Goal: Task Accomplishment & Management: Use online tool/utility

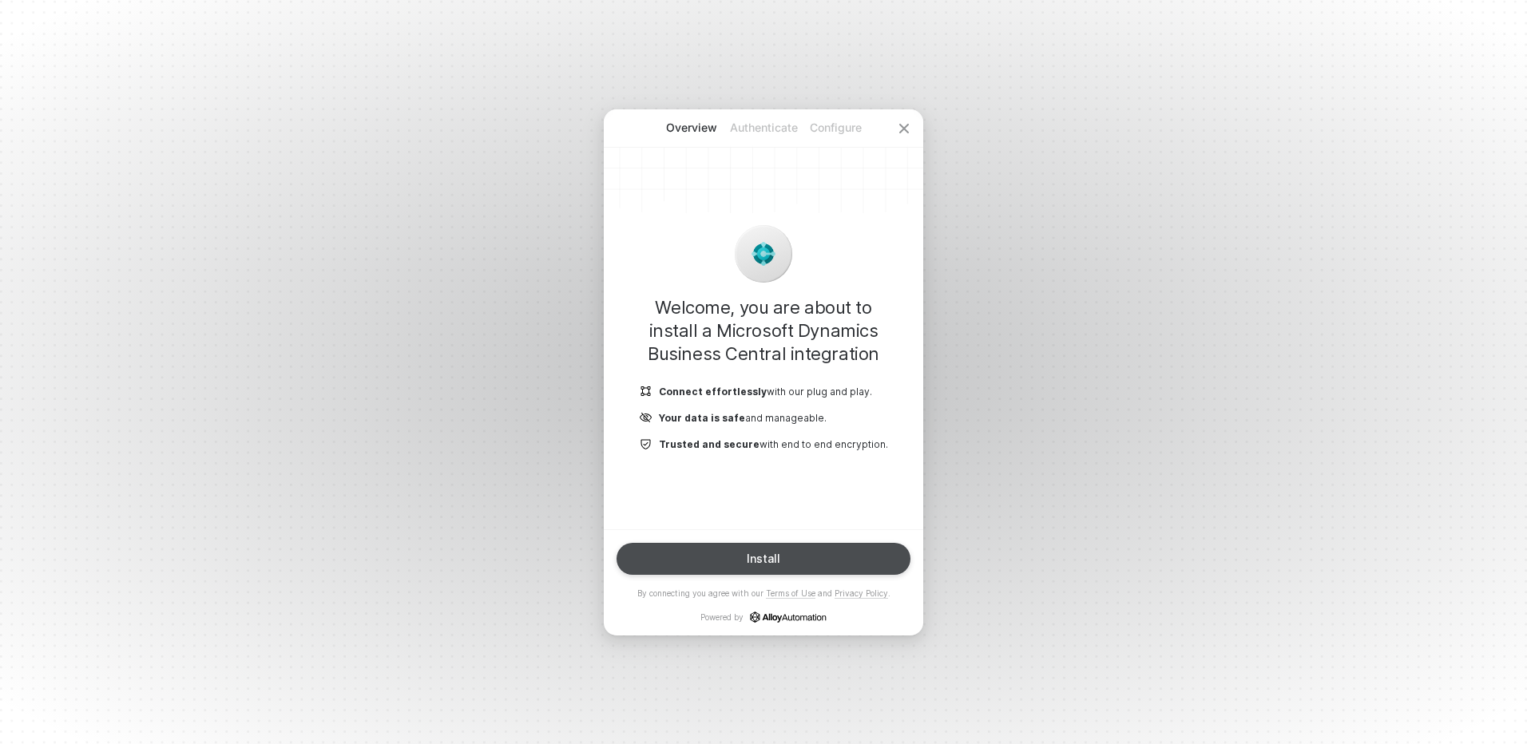
click at [708, 564] on button "Install" at bounding box center [763, 559] width 294 height 32
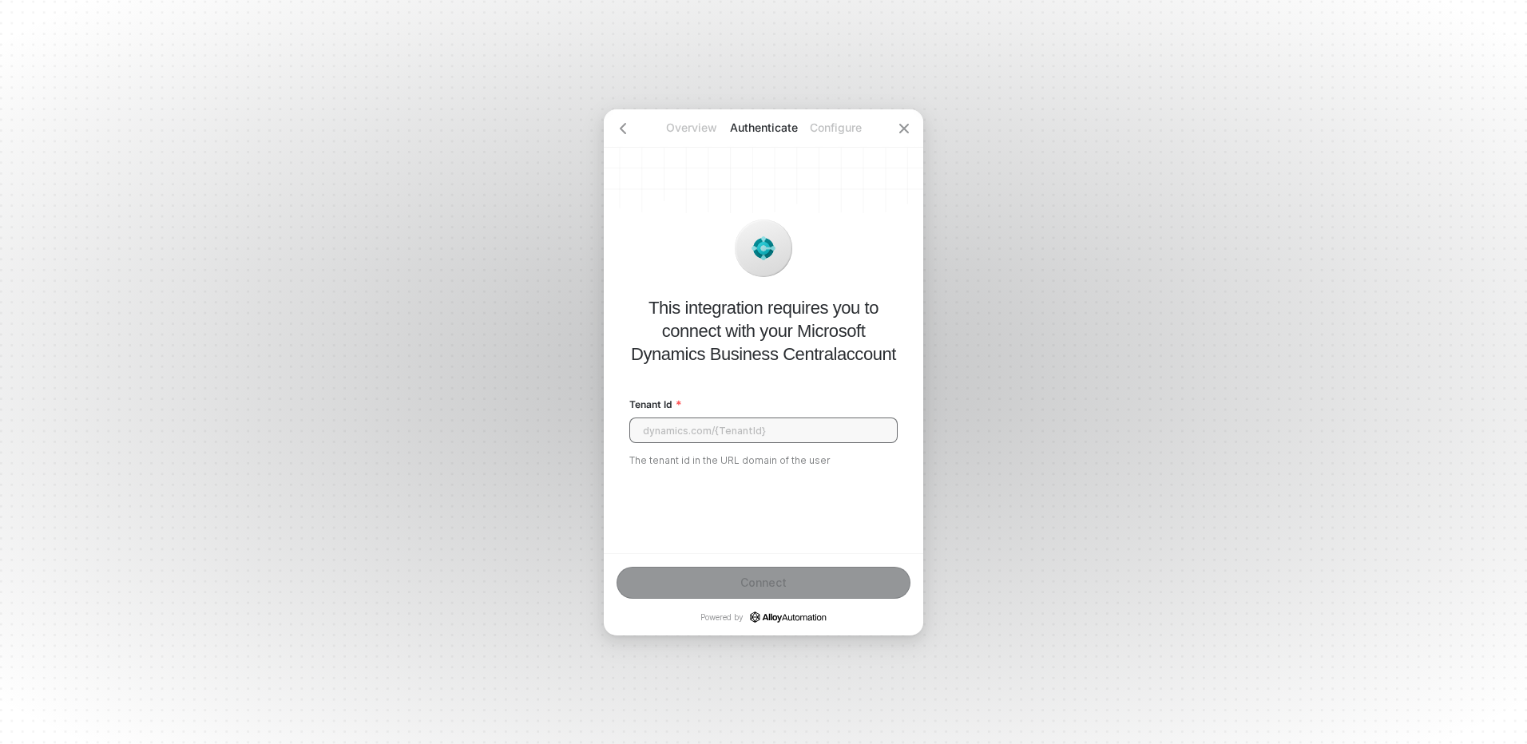
click at [693, 439] on input "Tenant Id" at bounding box center [763, 431] width 268 height 26
paste input "[URL][DOMAIN_NAME]"
type input "[URL][DOMAIN_NAME]"
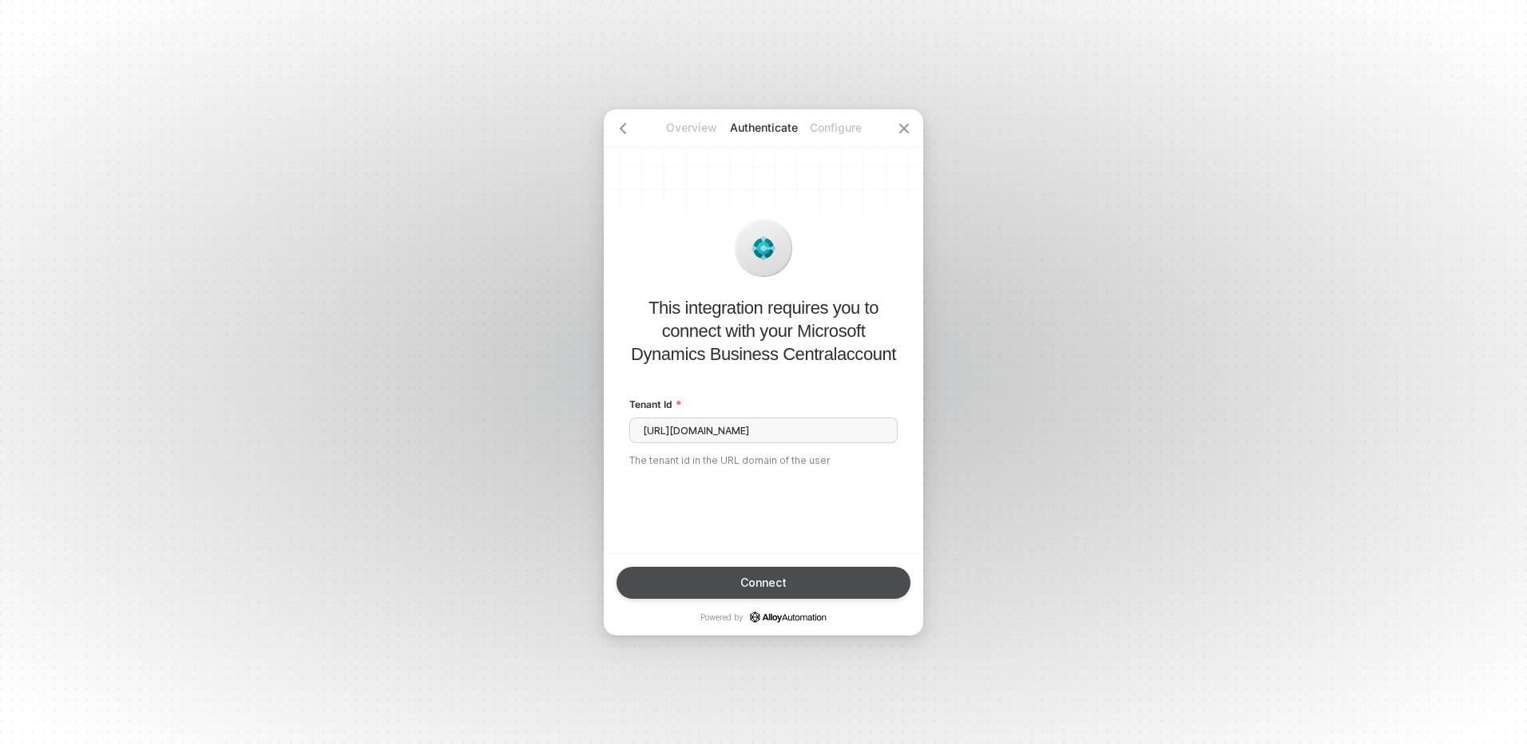
click at [680, 584] on button "Connect" at bounding box center [763, 583] width 294 height 32
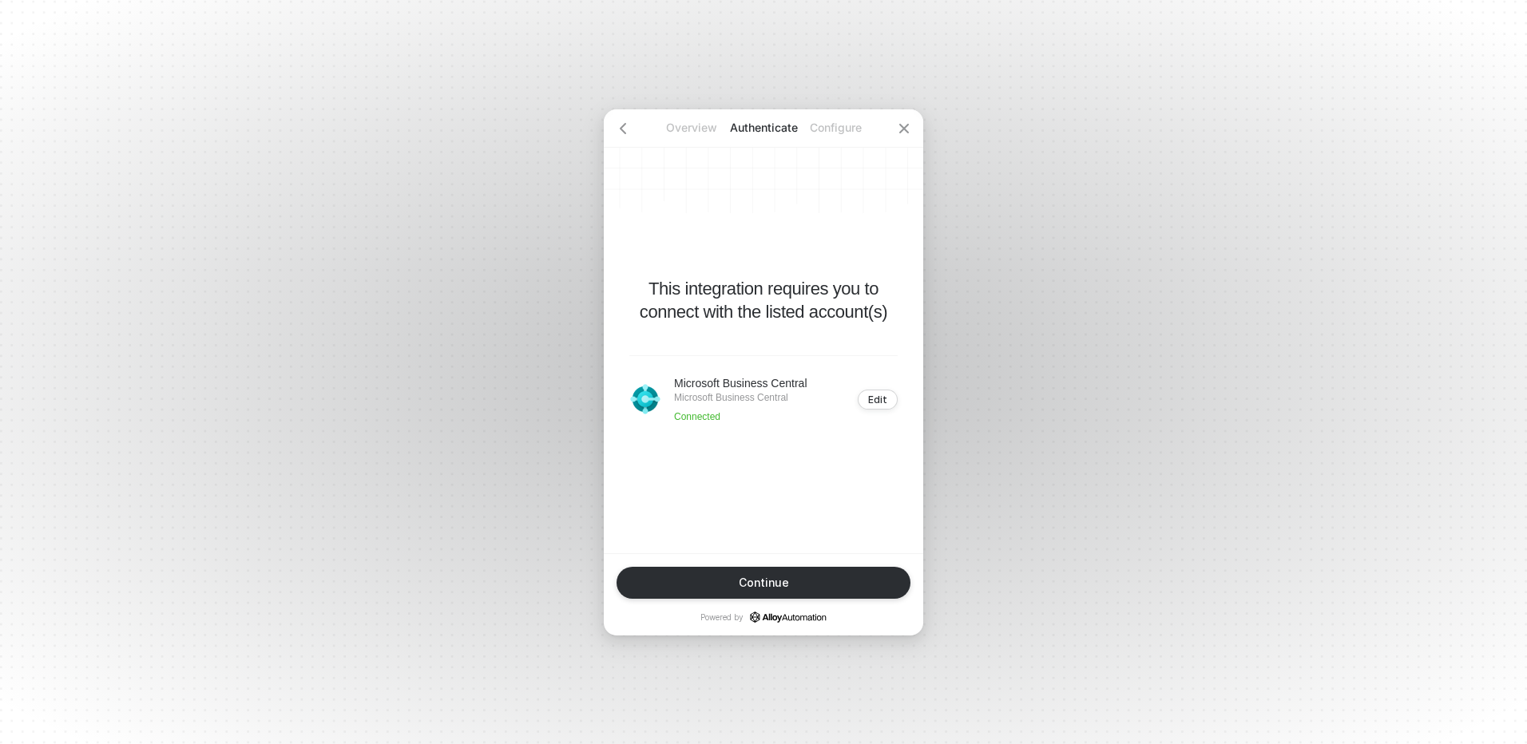
click at [731, 541] on div "This integration requires you to connect with the listed account(s) Microsoft B…" at bounding box center [763, 331] width 319 height 444
click at [724, 579] on button "Continue" at bounding box center [763, 583] width 294 height 32
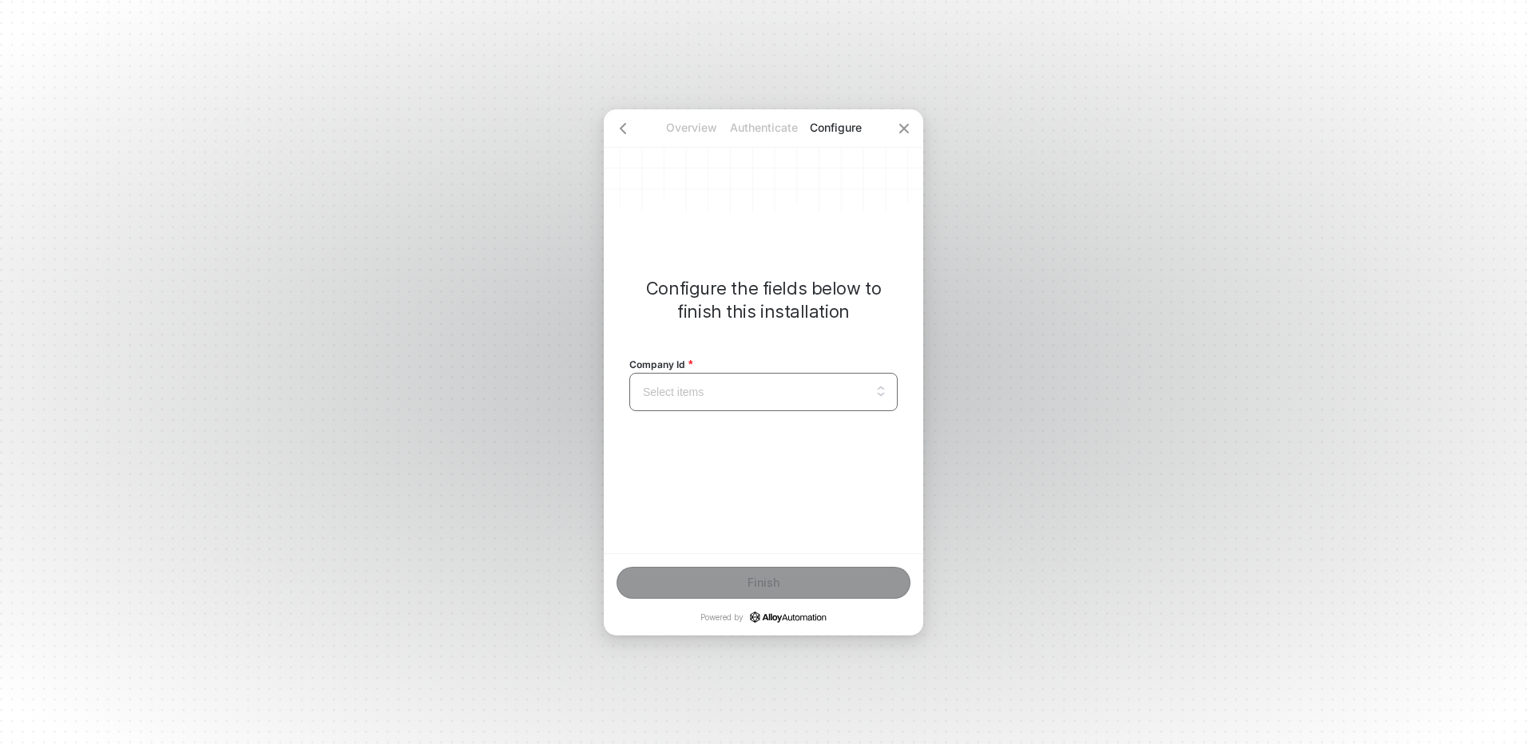
click at [745, 394] on input "search" at bounding box center [763, 392] width 249 height 37
click at [742, 348] on div "Company Id Select items No data" at bounding box center [763, 383] width 268 height 81
click at [743, 129] on p "Authenticate" at bounding box center [764, 128] width 72 height 16
click at [787, 387] on input "search" at bounding box center [763, 392] width 249 height 37
type input "DISMAX-PRD"
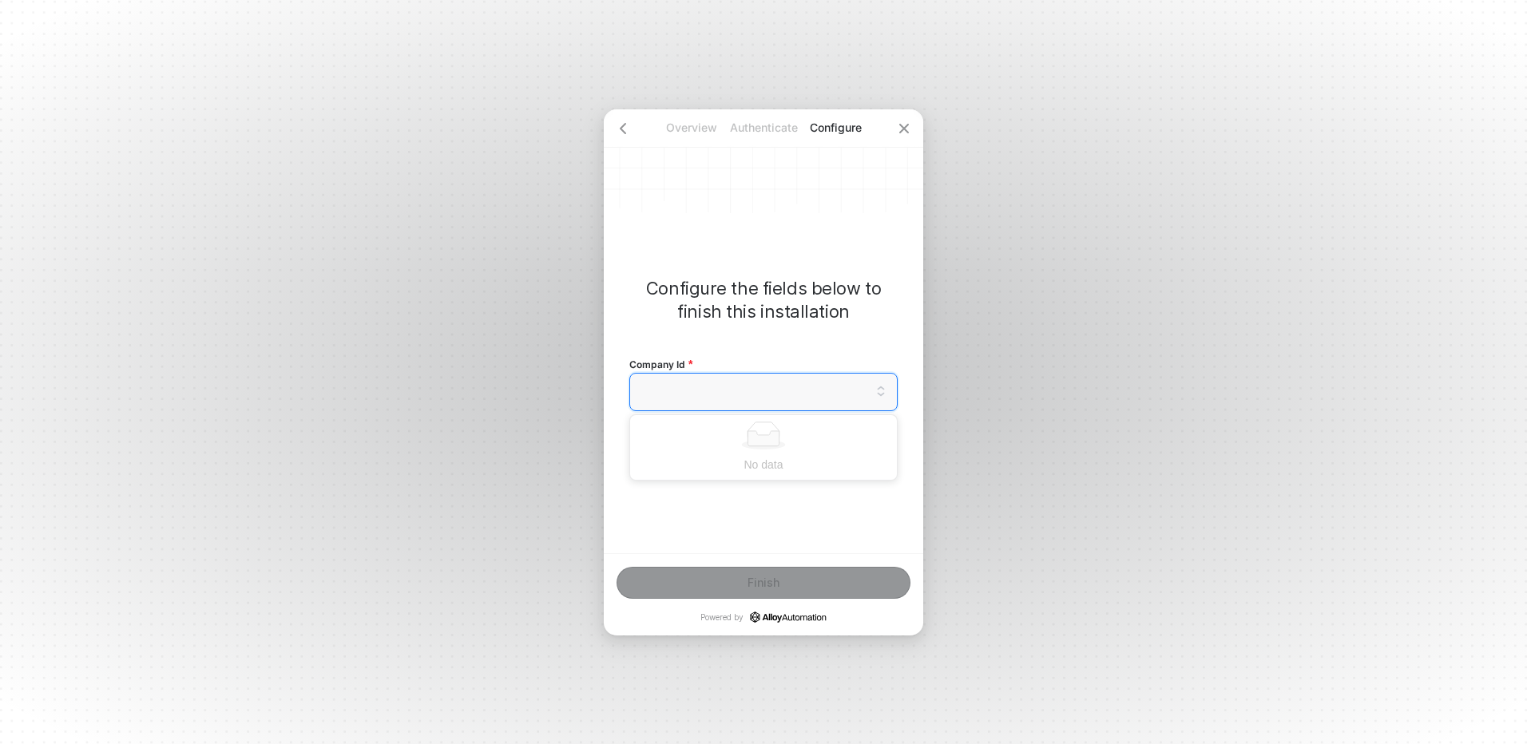
click at [699, 494] on div "Configure the fields below to finish this installation Company Id Select items …" at bounding box center [763, 331] width 319 height 444
click at [714, 391] on input "search" at bounding box center [763, 392] width 249 height 37
click at [784, 144] on div "Overview Authenticate Configure" at bounding box center [763, 128] width 319 height 38
click at [779, 129] on p "Authenticate" at bounding box center [764, 128] width 72 height 16
click at [743, 125] on p "Authenticate" at bounding box center [764, 128] width 72 height 16
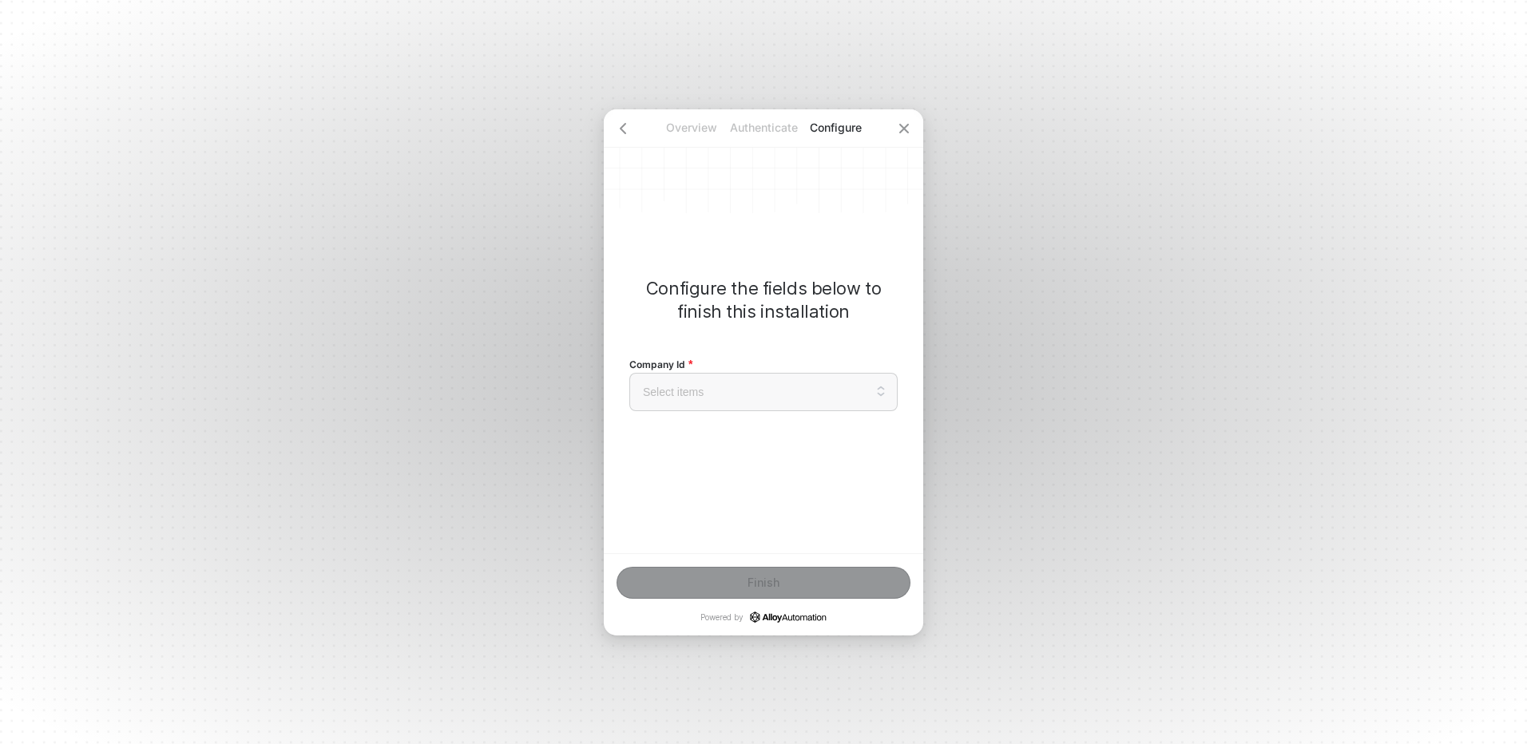
click at [684, 119] on div "Overview Authenticate Configure" at bounding box center [763, 128] width 319 height 38
click at [627, 125] on icon "icon-arrow-left" at bounding box center [622, 128] width 13 height 13
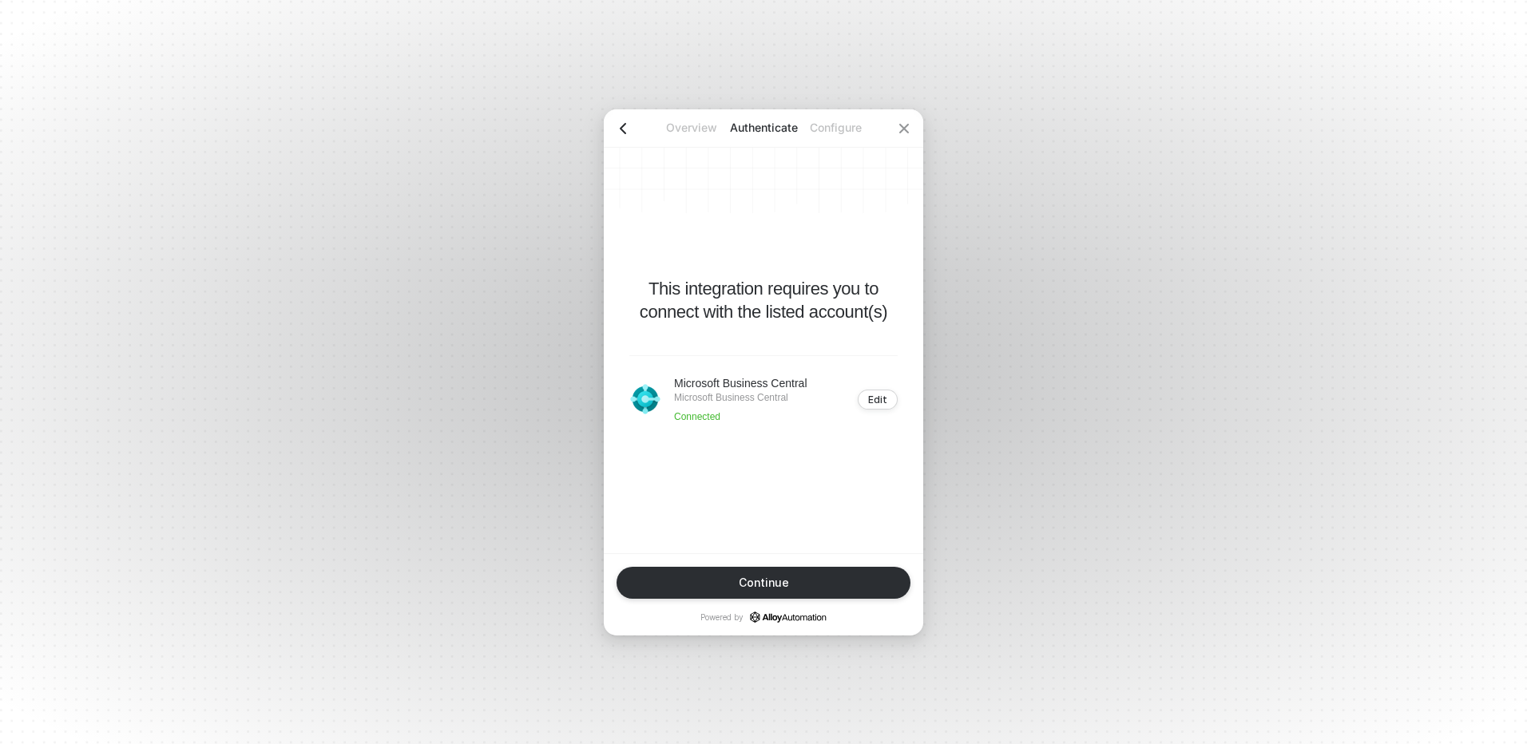
click at [627, 125] on icon "icon-arrow-left" at bounding box center [622, 128] width 13 height 13
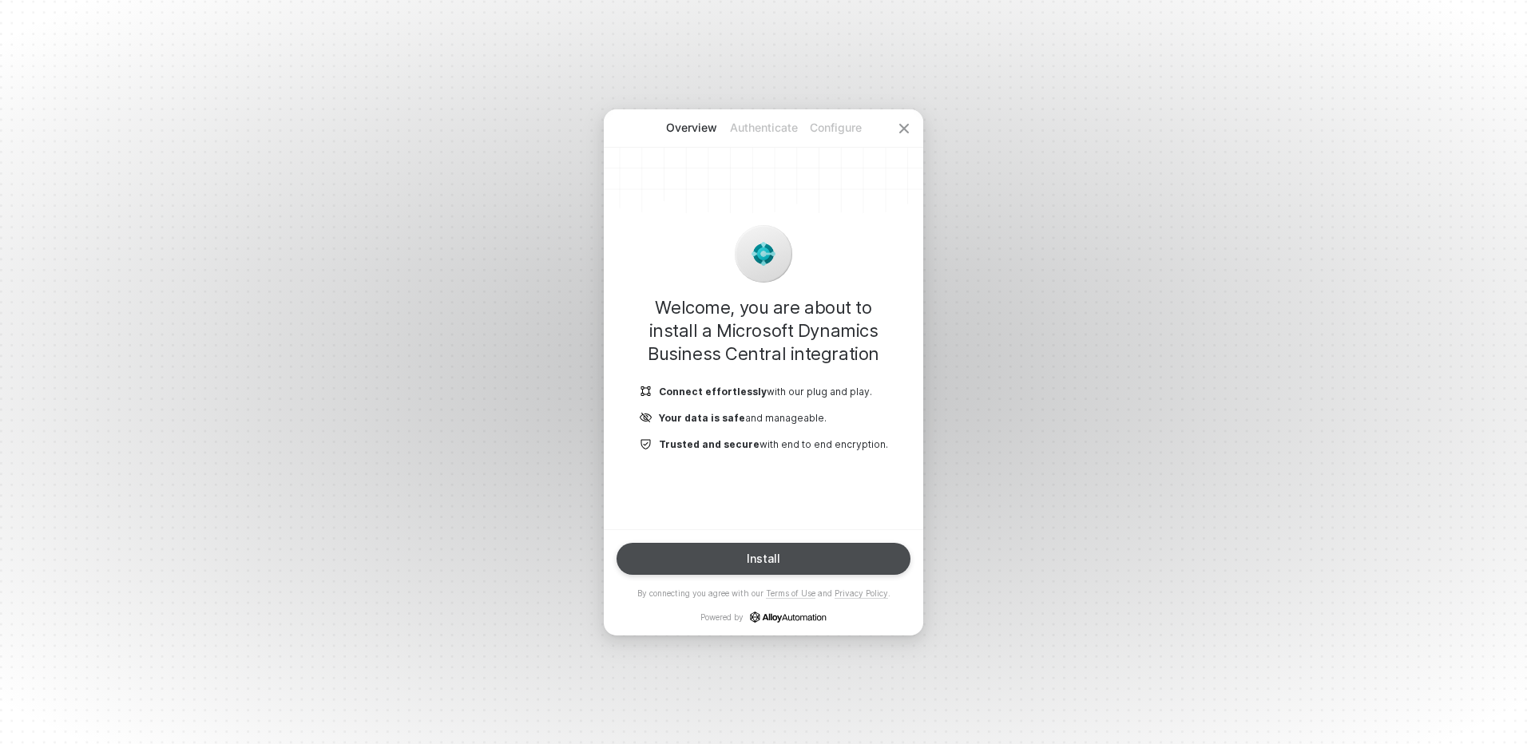
click at [772, 554] on div "Install" at bounding box center [764, 559] width 34 height 13
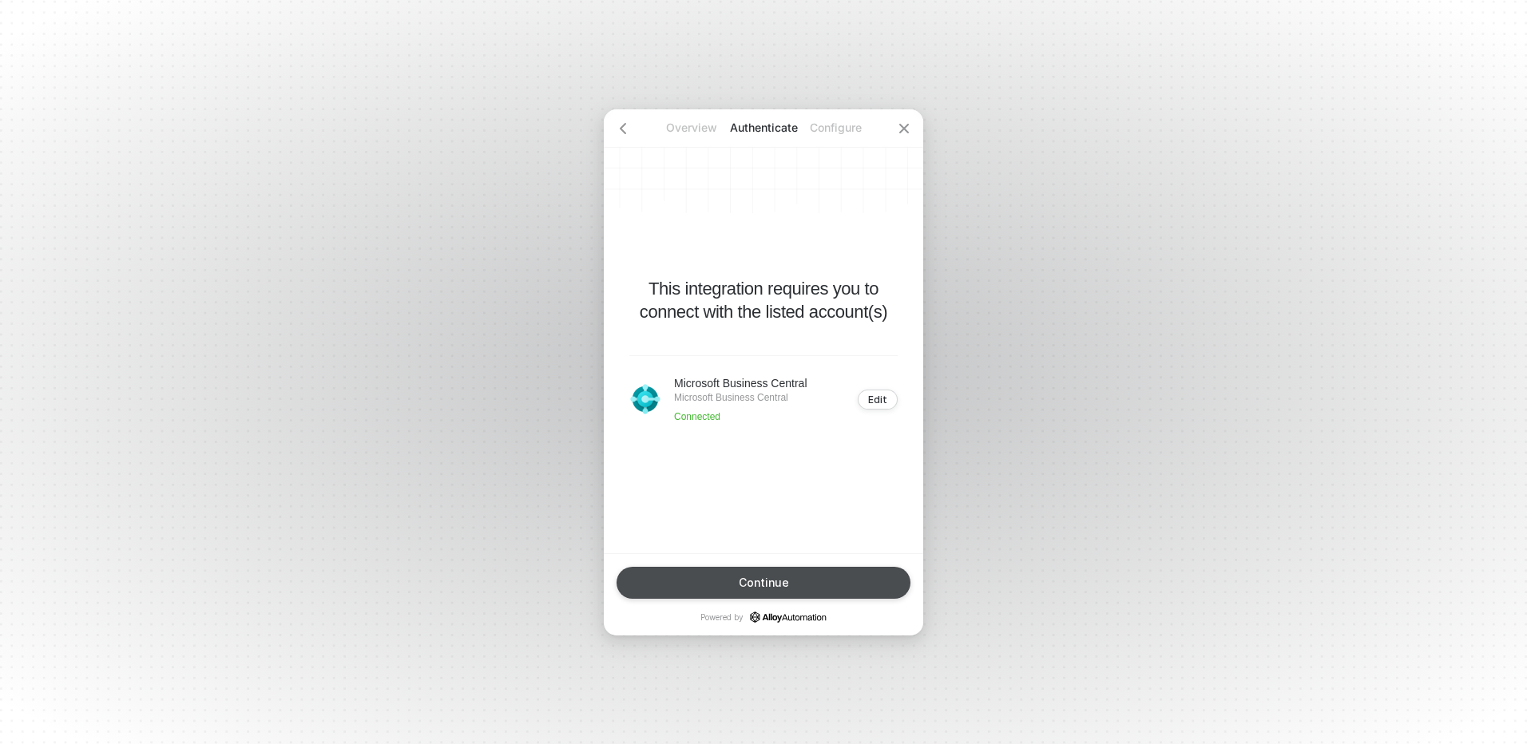
click at [762, 568] on button "Continue" at bounding box center [763, 583] width 294 height 32
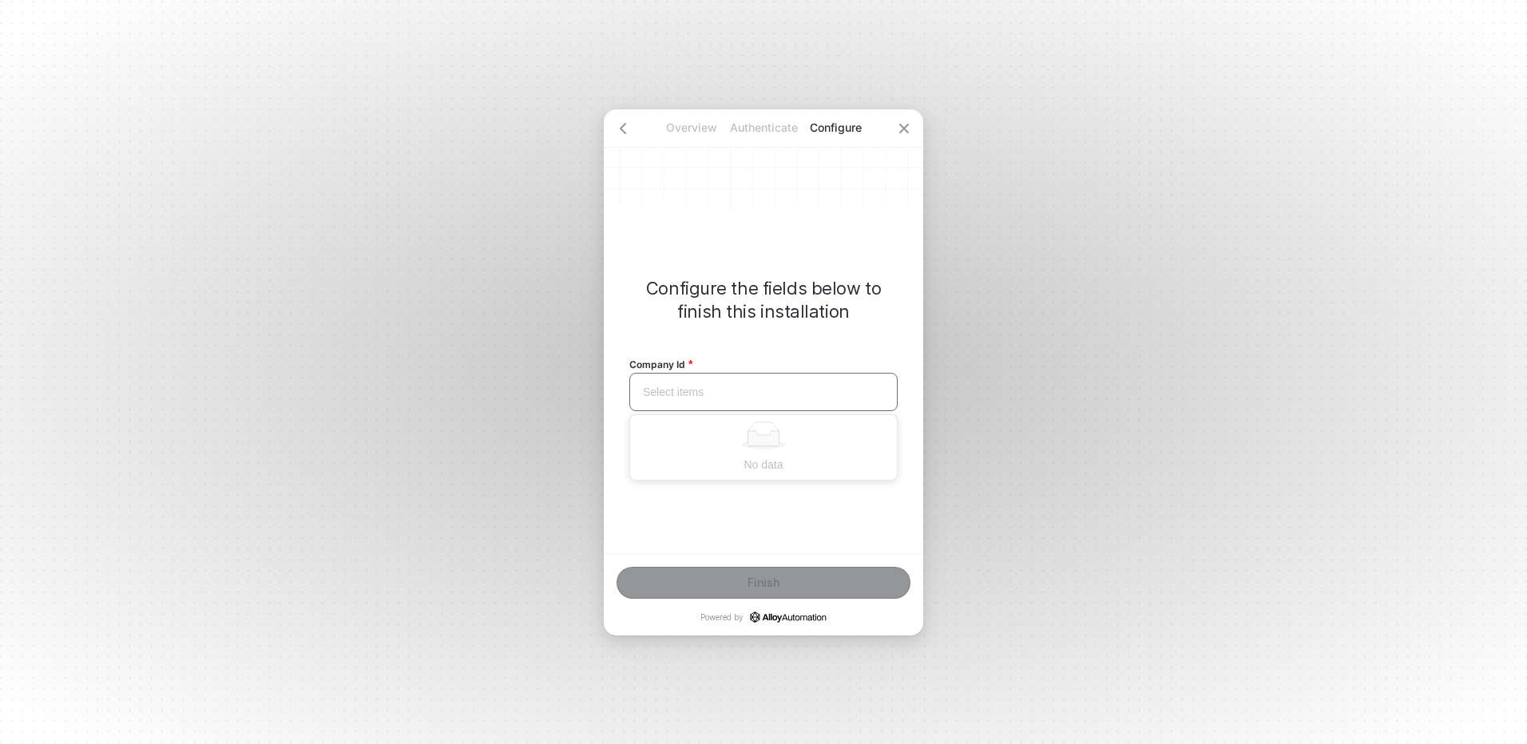
click at [775, 402] on input "search" at bounding box center [763, 392] width 249 height 37
click at [734, 480] on div "Configure the fields below to finish this installation Company Id Select items …" at bounding box center [763, 331] width 319 height 444
click at [747, 389] on input "search" at bounding box center [763, 392] width 249 height 37
click at [709, 447] on div at bounding box center [763, 436] width 254 height 28
click at [752, 406] on input "search" at bounding box center [763, 392] width 249 height 37
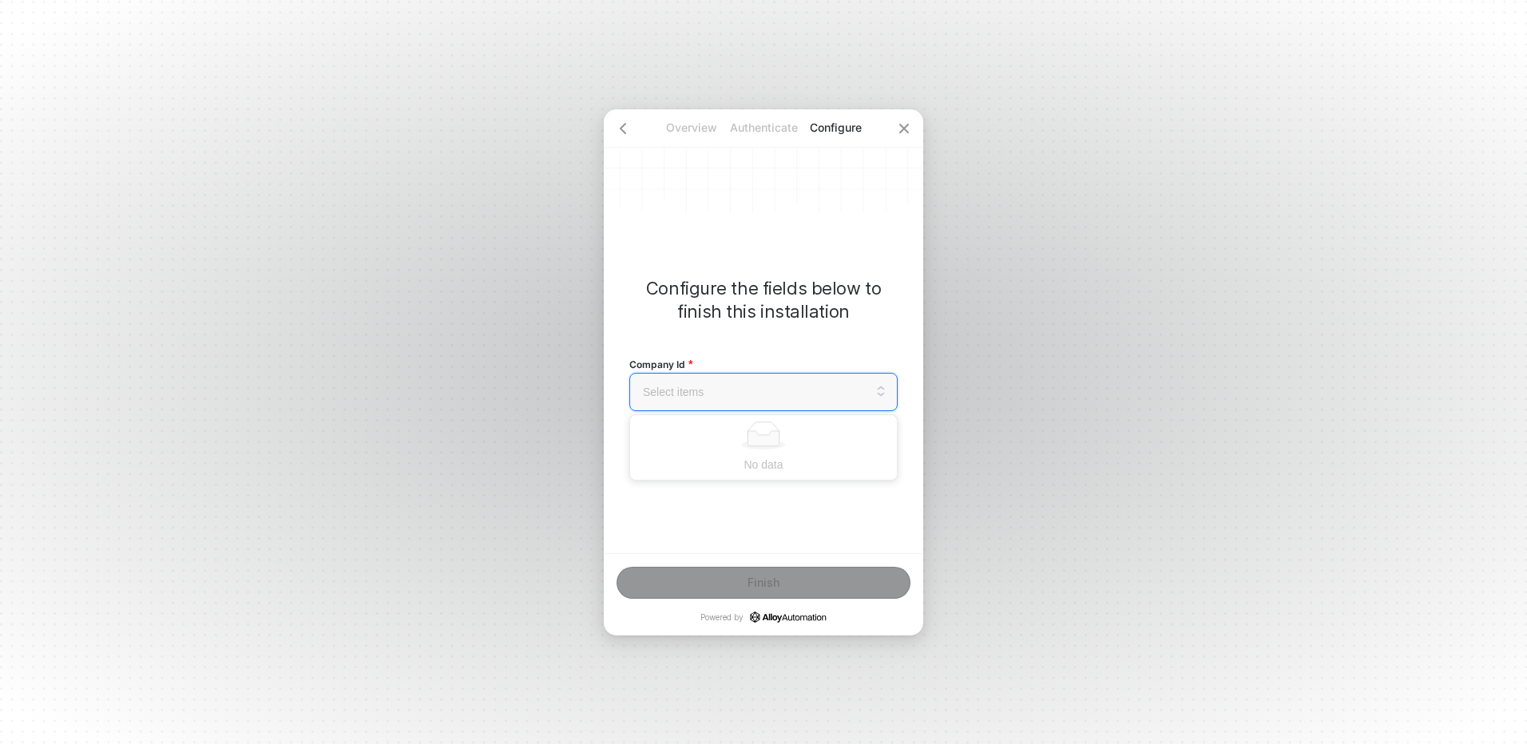
click at [718, 361] on div "Company Id Select items No data" at bounding box center [763, 383] width 268 height 56
click at [689, 361] on span "Company Id" at bounding box center [660, 365] width 63 height 14
click at [709, 132] on p "Overview" at bounding box center [692, 128] width 72 height 16
click at [628, 127] on icon "icon-arrow-left" at bounding box center [622, 128] width 13 height 13
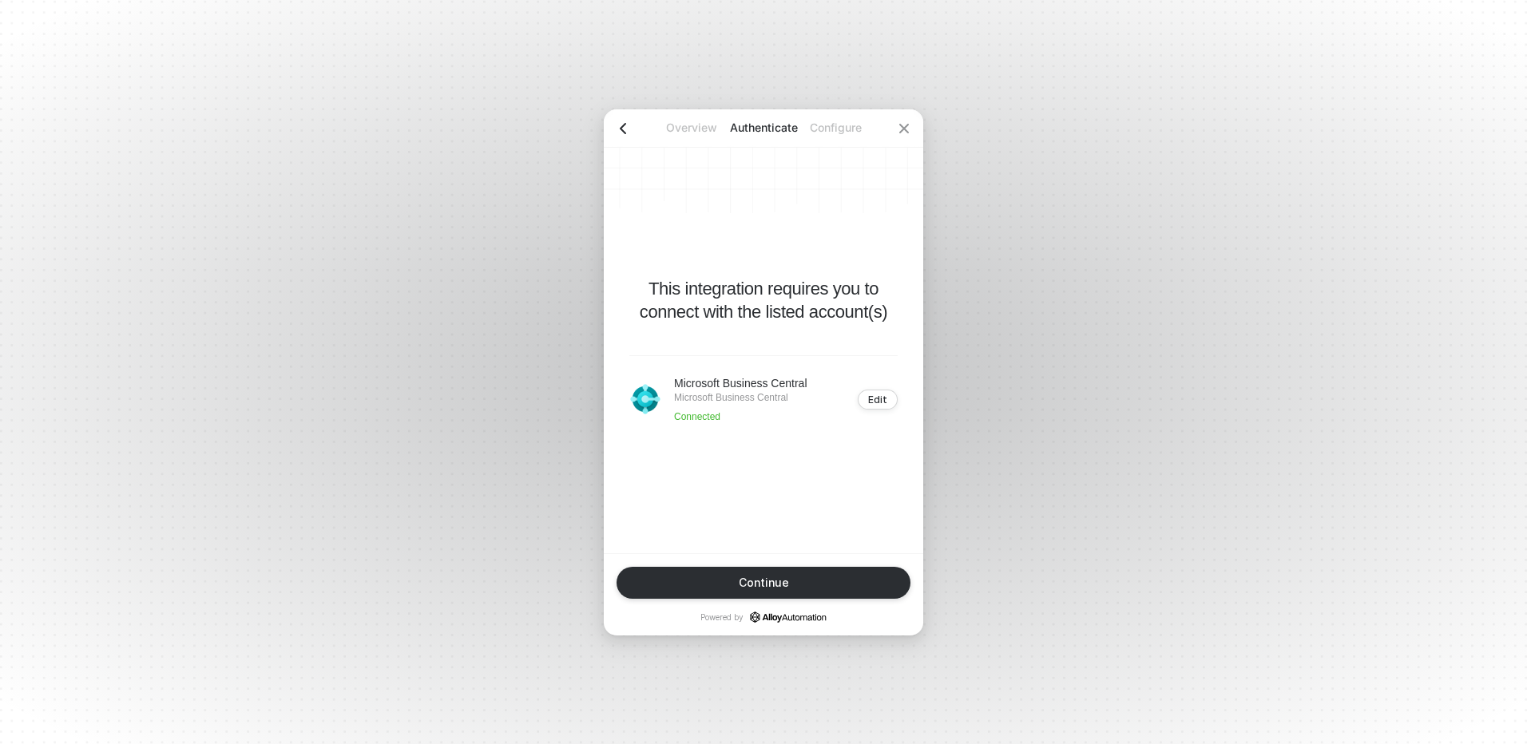
click at [628, 127] on icon "icon-arrow-left" at bounding box center [622, 128] width 13 height 13
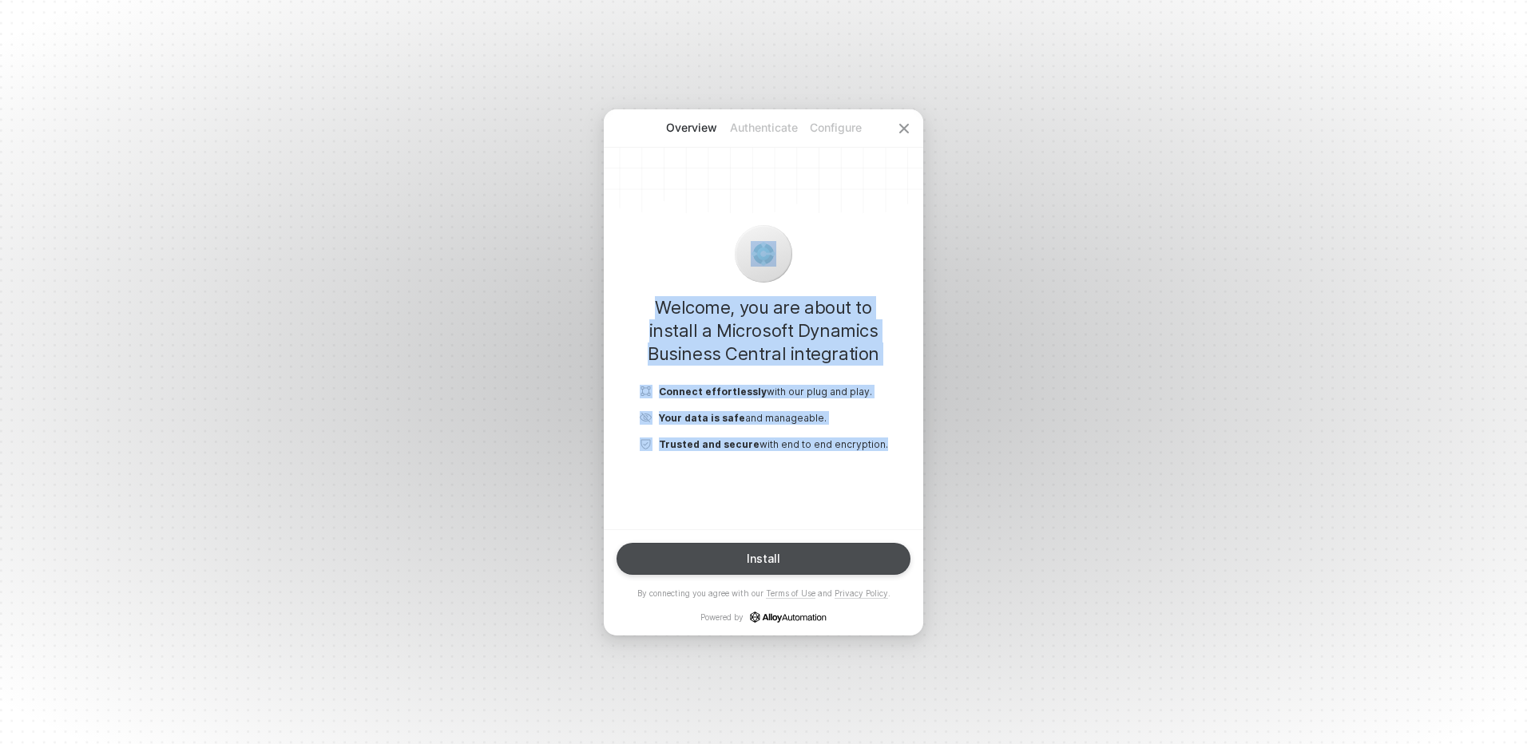
click at [733, 557] on button "Install" at bounding box center [763, 559] width 294 height 32
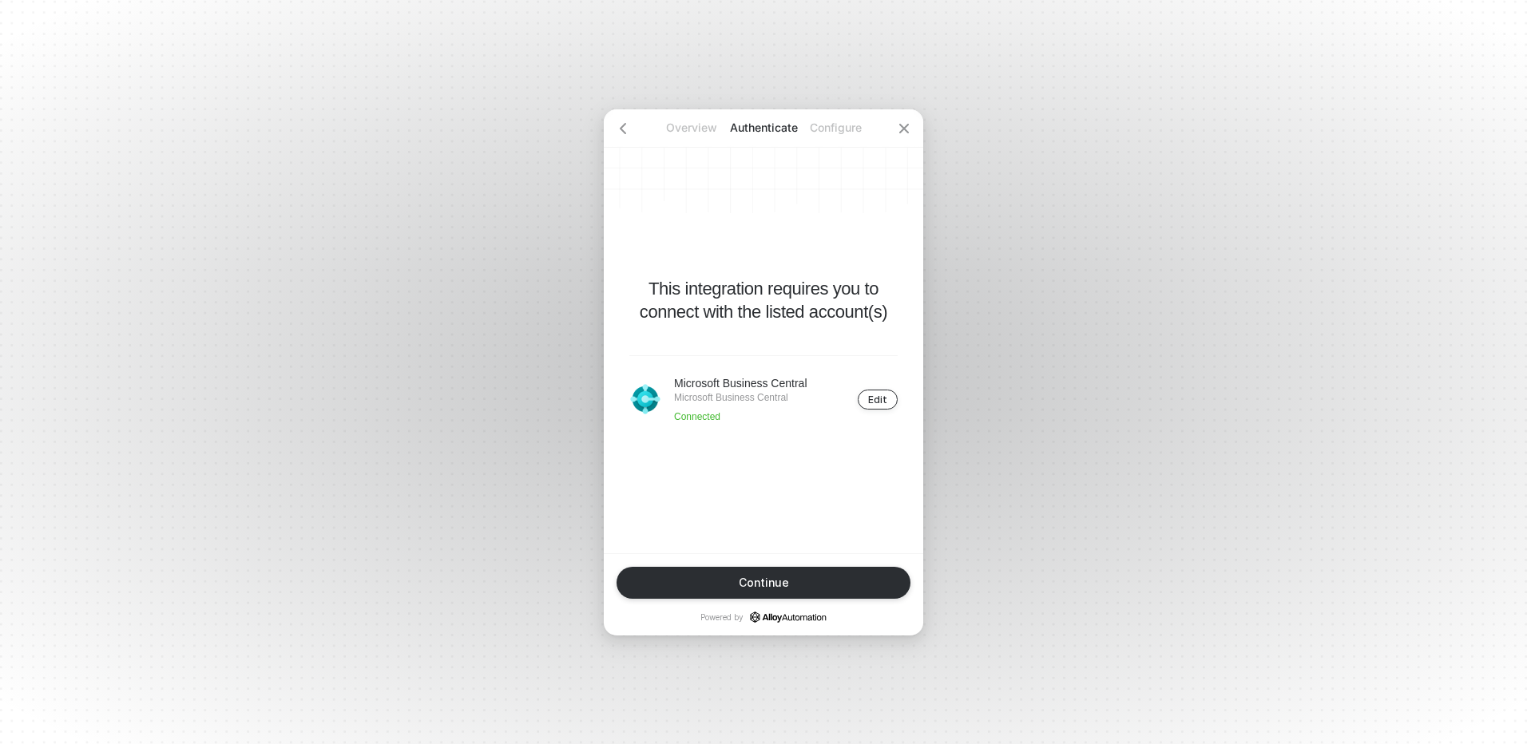
click at [880, 400] on div "Edit" at bounding box center [877, 400] width 19 height 12
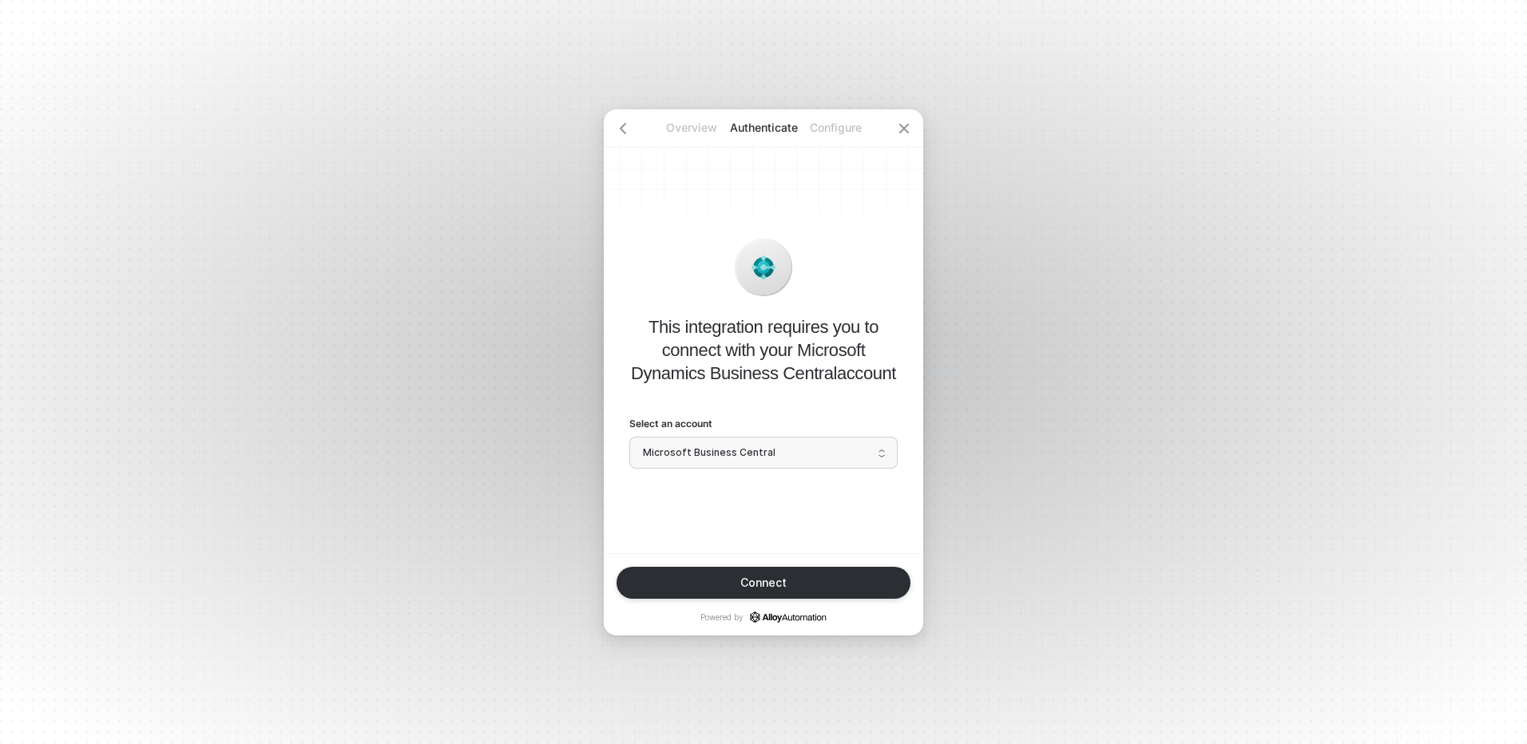
click at [759, 458] on span "Microsoft Business Central" at bounding box center [763, 453] width 241 height 24
click at [737, 486] on div "Microsoft Business Central" at bounding box center [764, 486] width 248 height 15
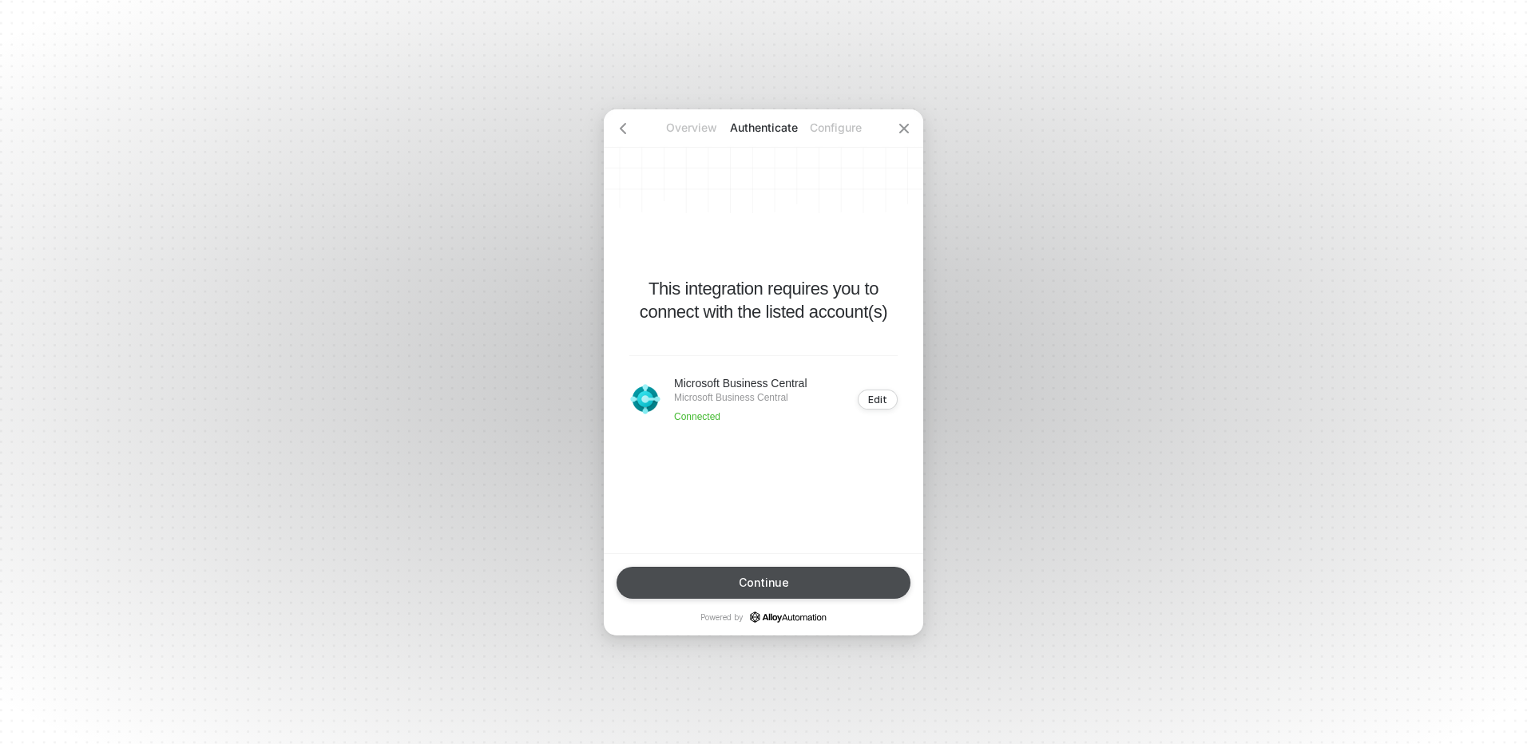
click at [738, 573] on button "Continue" at bounding box center [763, 583] width 294 height 32
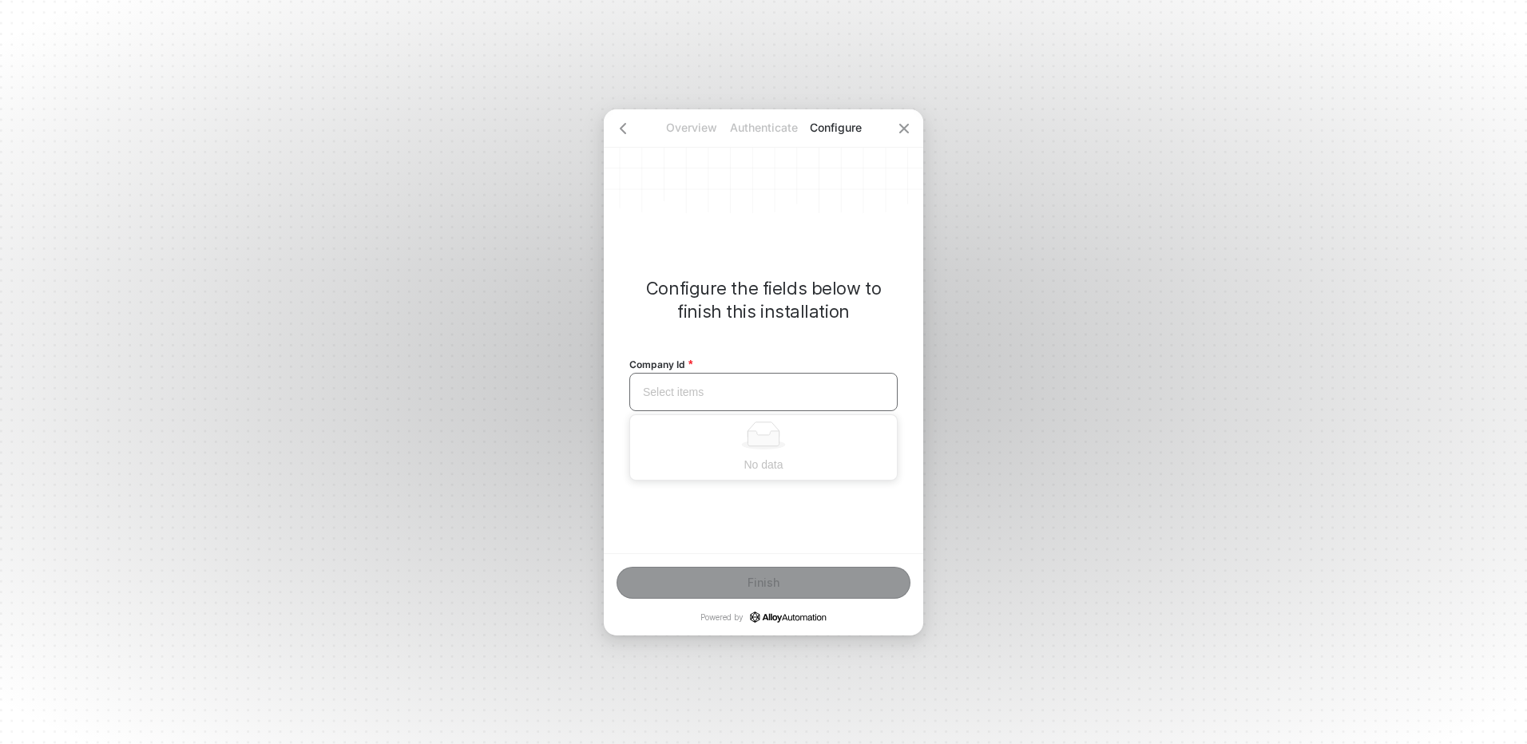
click at [709, 399] on input "search" at bounding box center [763, 392] width 249 height 37
click at [899, 129] on icon "icon-close" at bounding box center [904, 128] width 13 height 13
click at [902, 129] on icon "icon-close" at bounding box center [904, 128] width 13 height 13
